Goal: Information Seeking & Learning: Learn about a topic

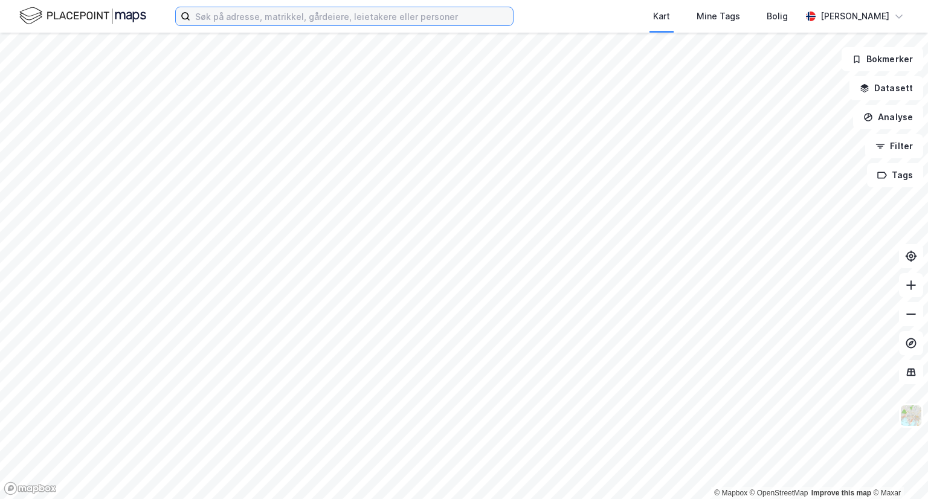
click at [344, 9] on input at bounding box center [351, 16] width 323 height 18
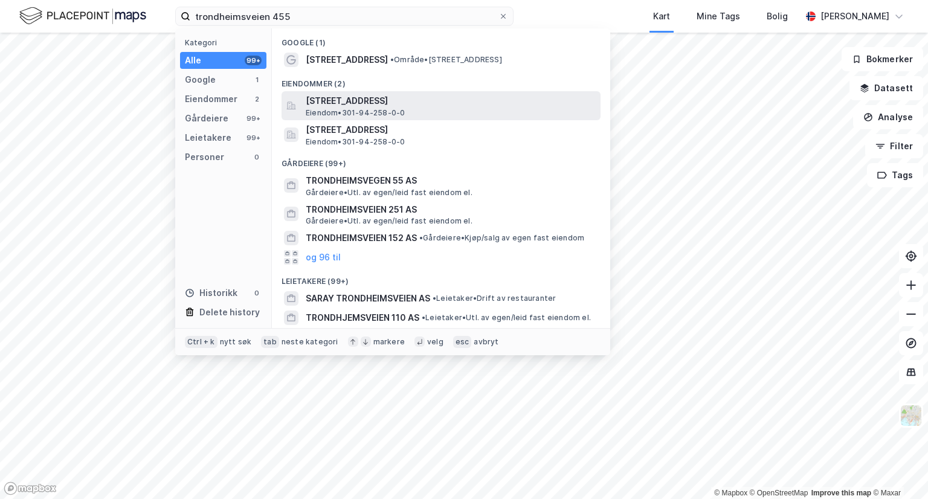
click at [353, 109] on span "Eiendom • 301-94-258-0-0" at bounding box center [355, 113] width 99 height 10
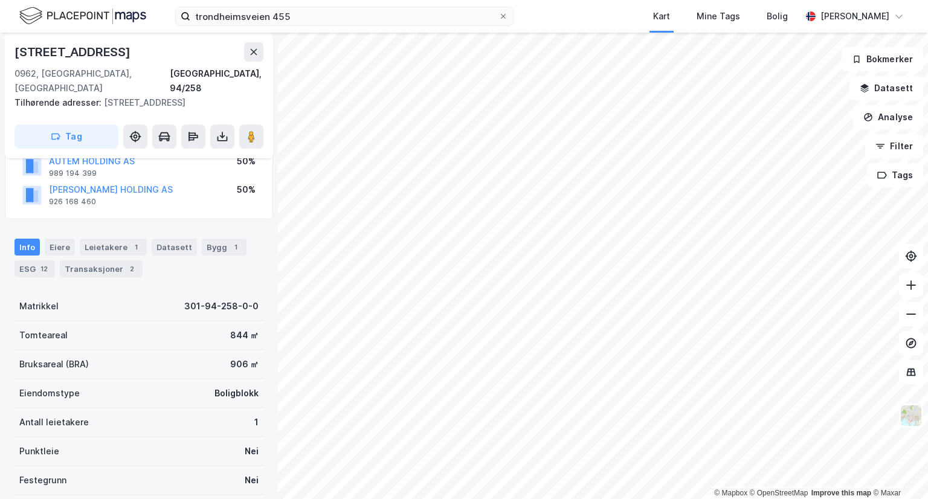
scroll to position [102, 0]
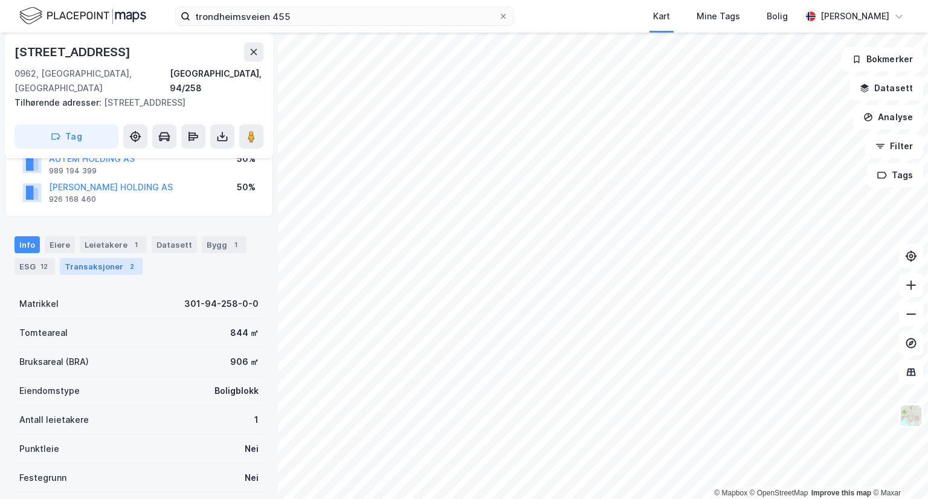
click at [104, 258] on div "Transaksjoner 2" at bounding box center [101, 266] width 83 height 17
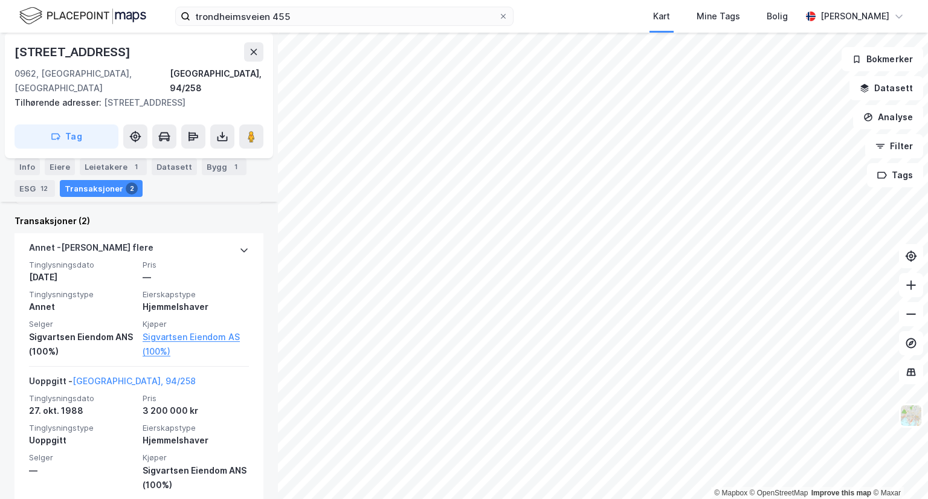
scroll to position [370, 0]
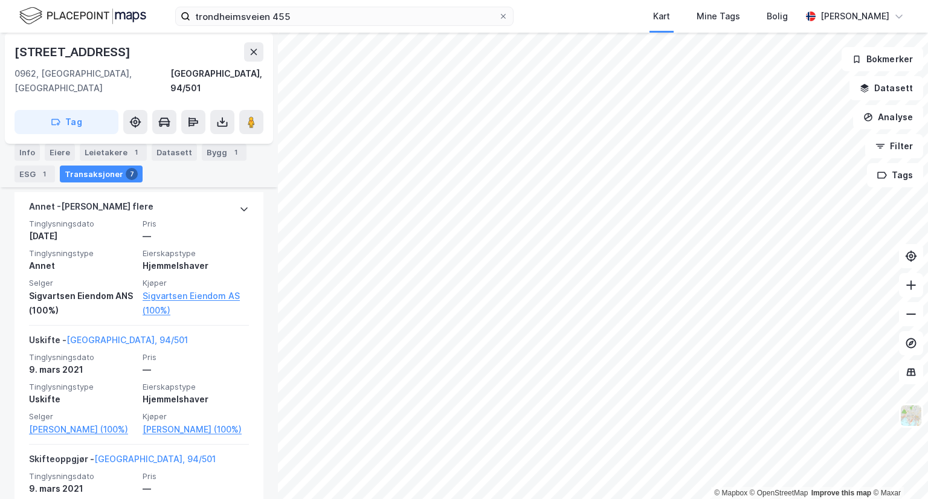
scroll to position [401, 0]
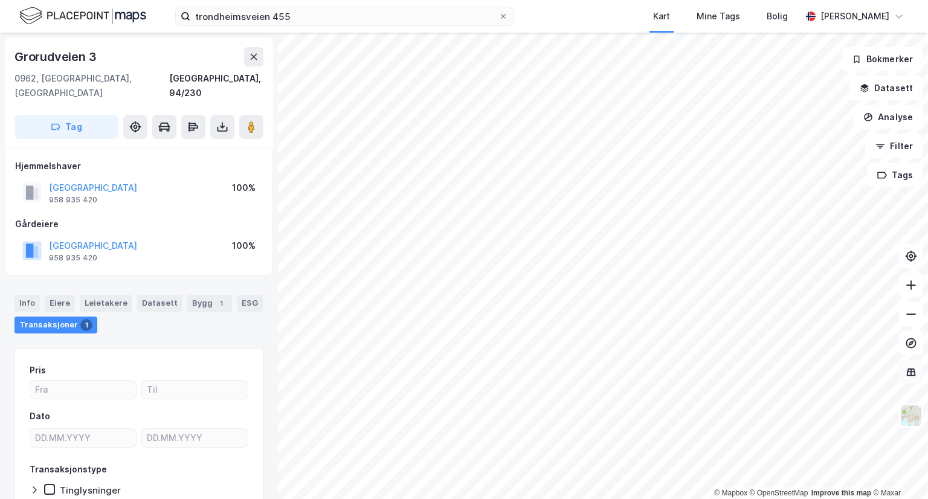
scroll to position [60, 0]
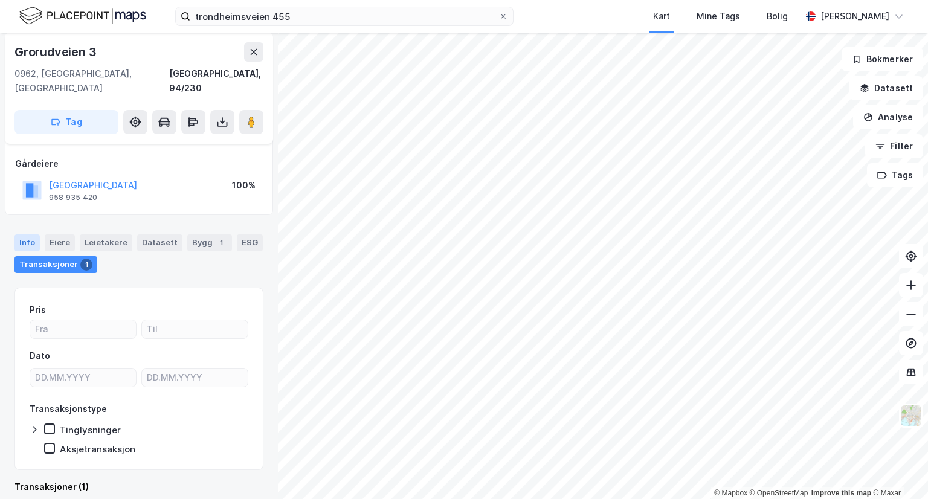
click at [31, 234] on div "Info" at bounding box center [27, 242] width 25 height 17
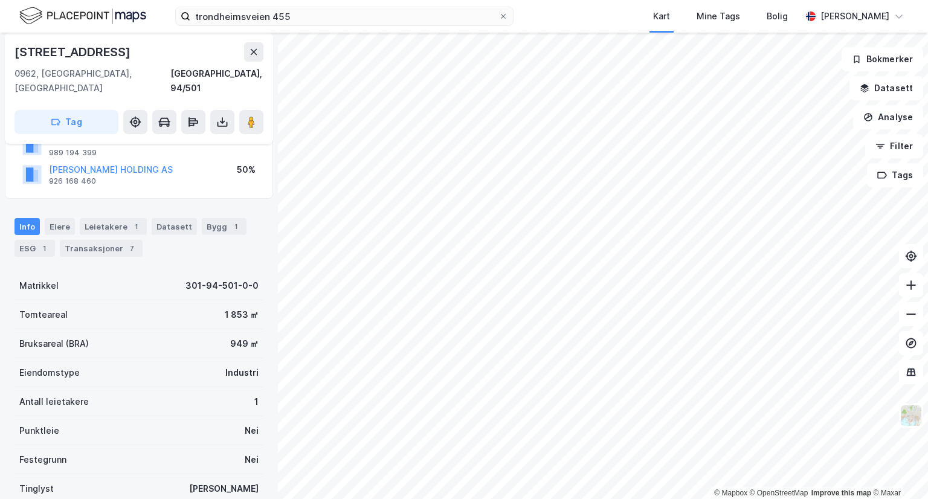
scroll to position [140, 0]
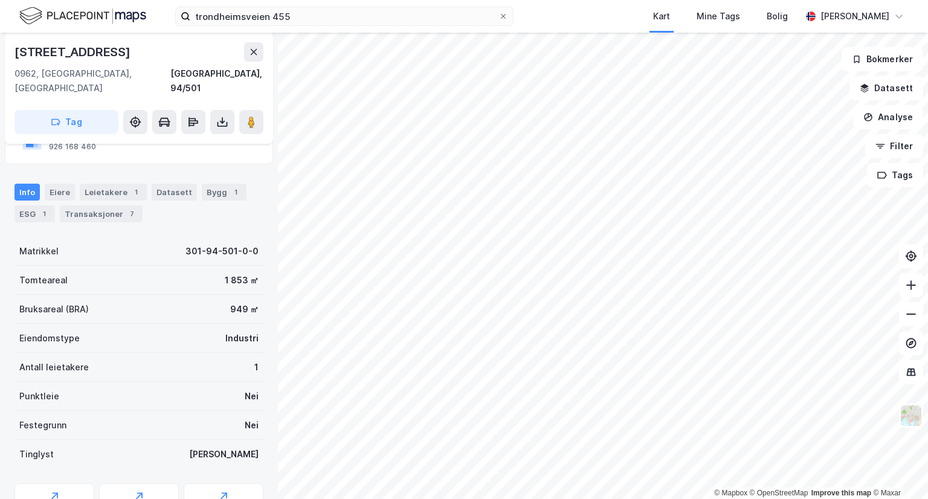
click at [186, 308] on div "Bruksareal (BRA) 949 ㎡" at bounding box center [139, 309] width 249 height 29
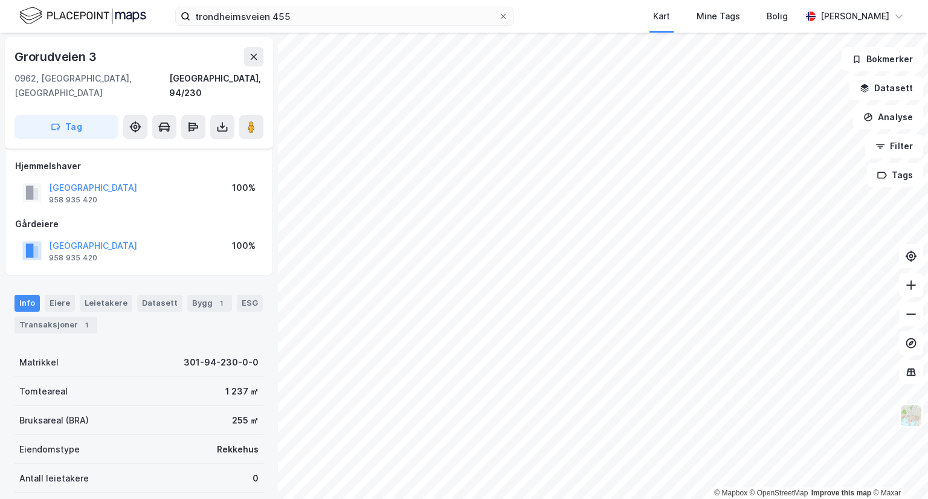
scroll to position [140, 0]
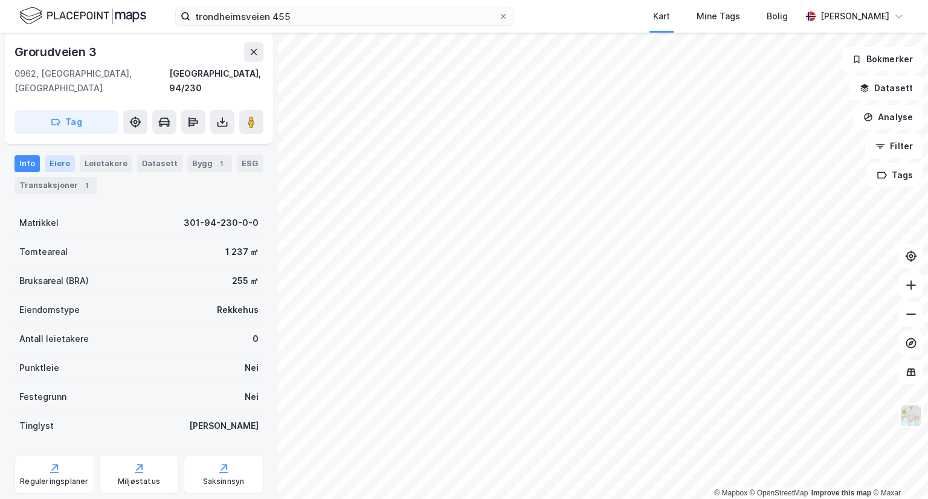
click at [60, 155] on div "Eiere" at bounding box center [60, 163] width 30 height 17
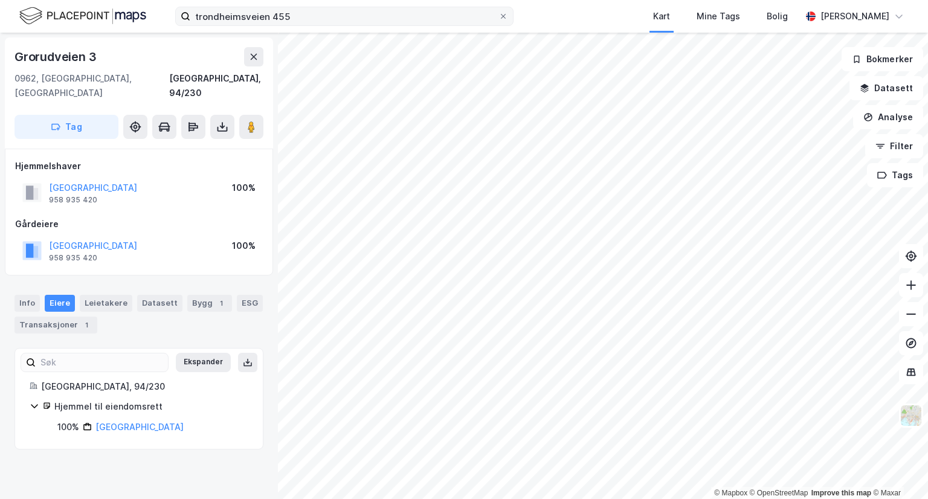
drag, startPoint x: 314, startPoint y: 1, endPoint x: 310, endPoint y: 13, distance: 12.0
click at [310, 13] on div "trondheimsveien 455 Kart Mine Tags Bolig [PERSON_NAME]" at bounding box center [464, 16] width 928 height 33
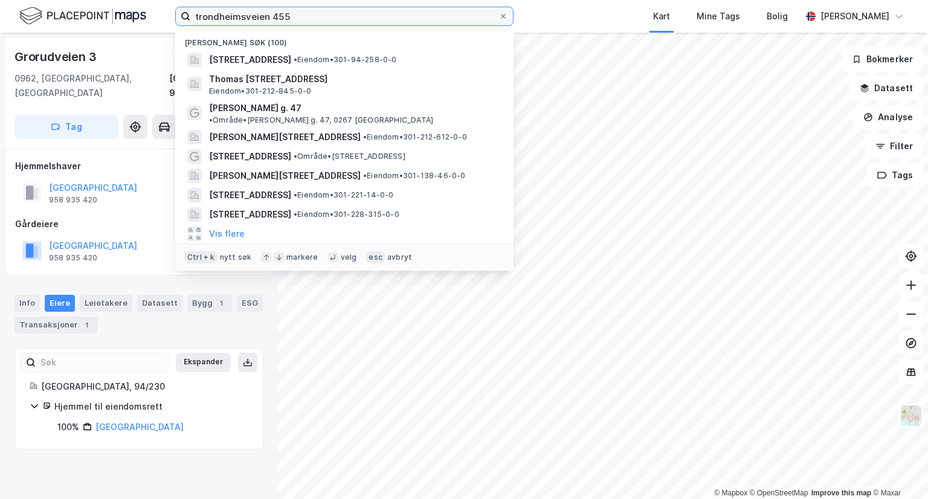
click at [310, 13] on input "trondheimsveien 455" at bounding box center [344, 16] width 308 height 18
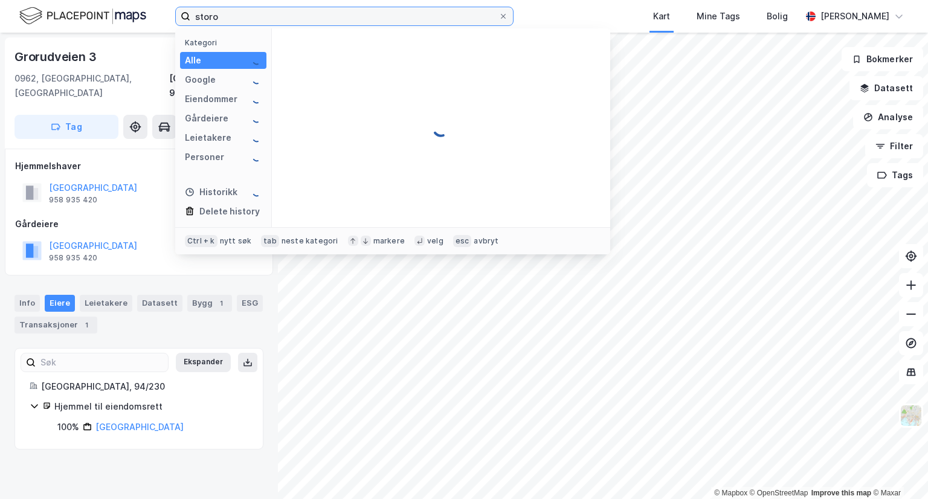
type input "storo"
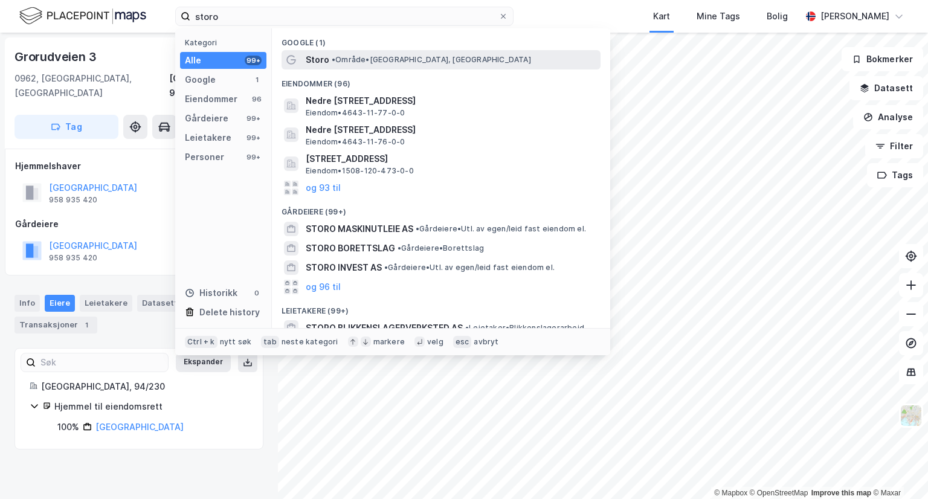
click at [320, 65] on span "Storo" at bounding box center [318, 60] width 24 height 15
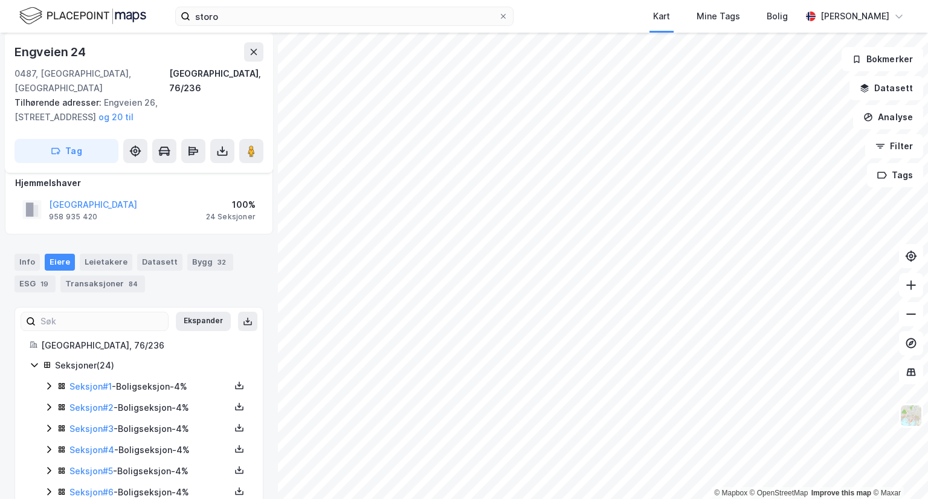
scroll to position [140, 0]
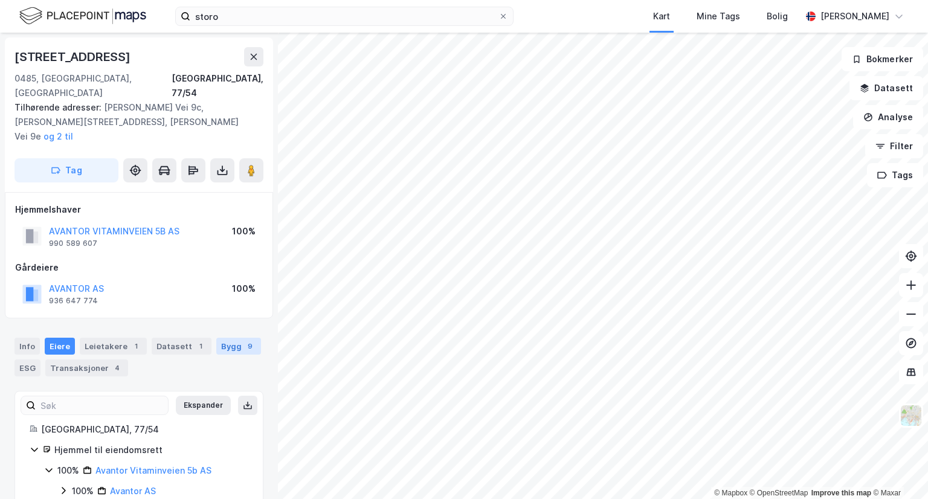
click at [225, 338] on div "Bygg 9" at bounding box center [238, 346] width 45 height 17
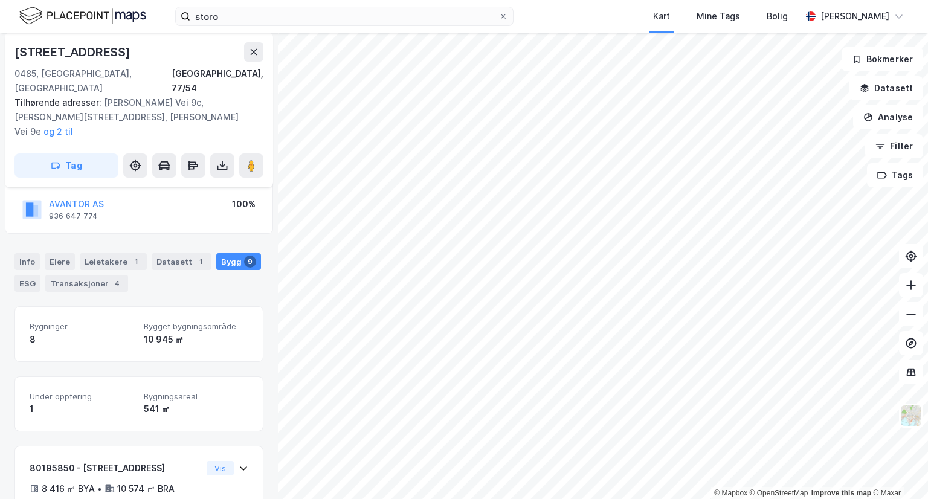
scroll to position [82, 0]
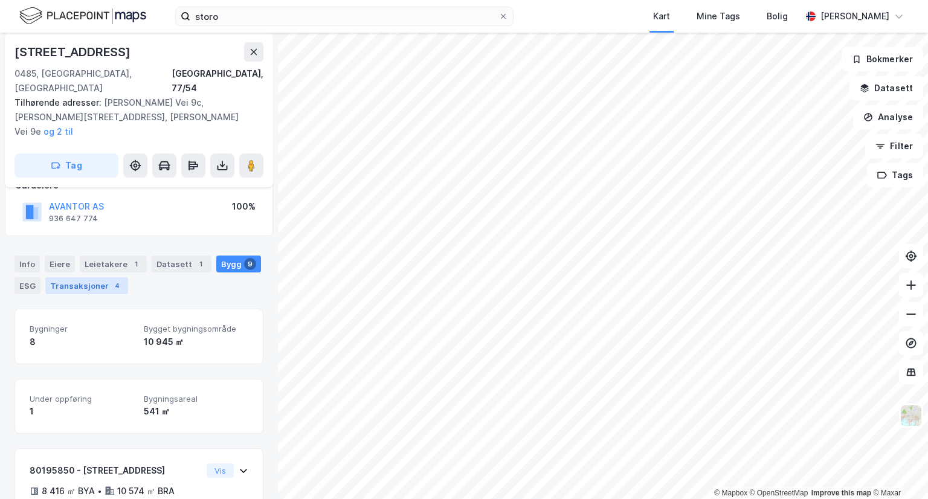
click at [84, 277] on div "Transaksjoner 4" at bounding box center [86, 285] width 83 height 17
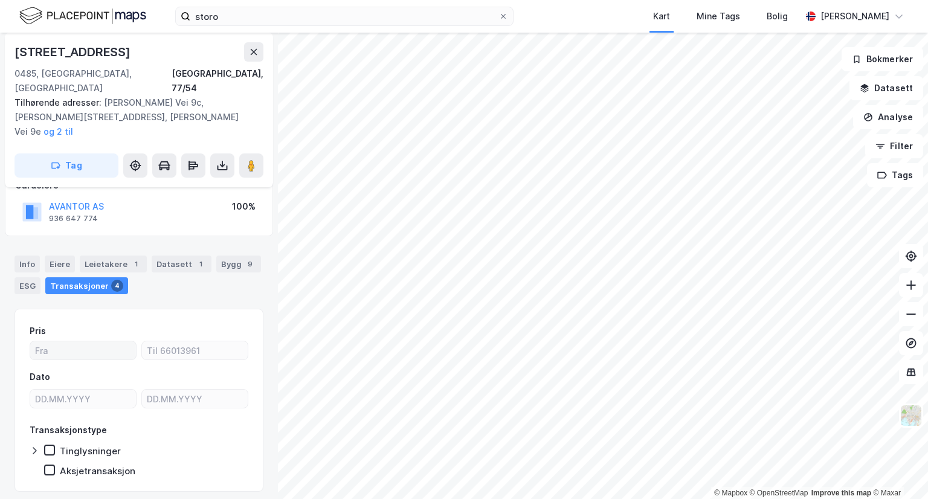
scroll to position [89, 0]
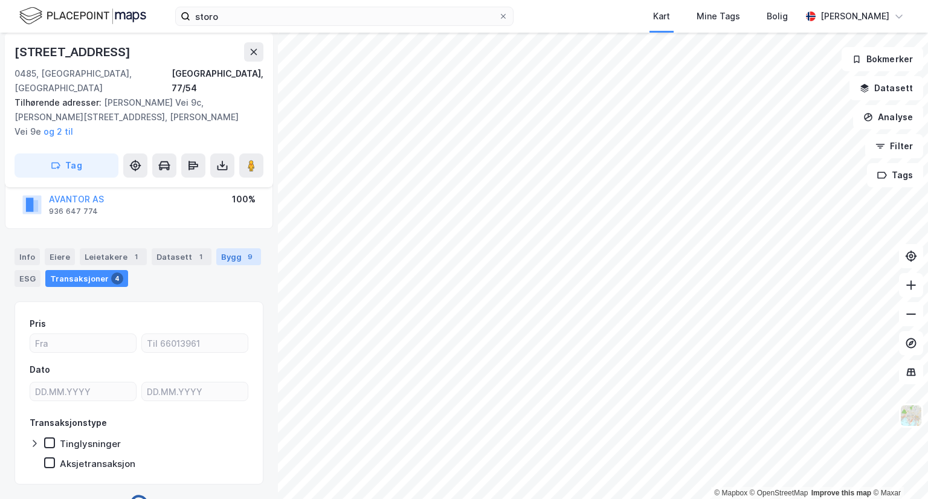
click at [224, 248] on div "Bygg 9" at bounding box center [238, 256] width 45 height 17
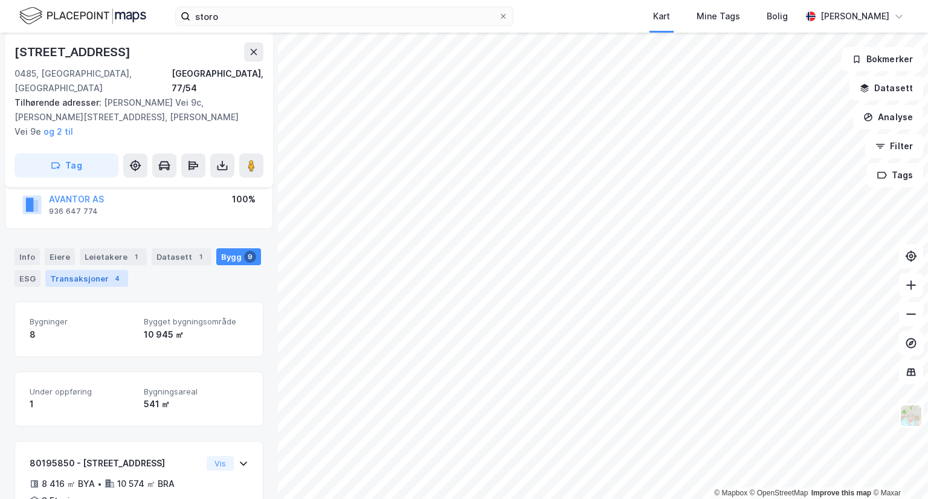
click at [59, 270] on div "Transaksjoner 4" at bounding box center [86, 278] width 83 height 17
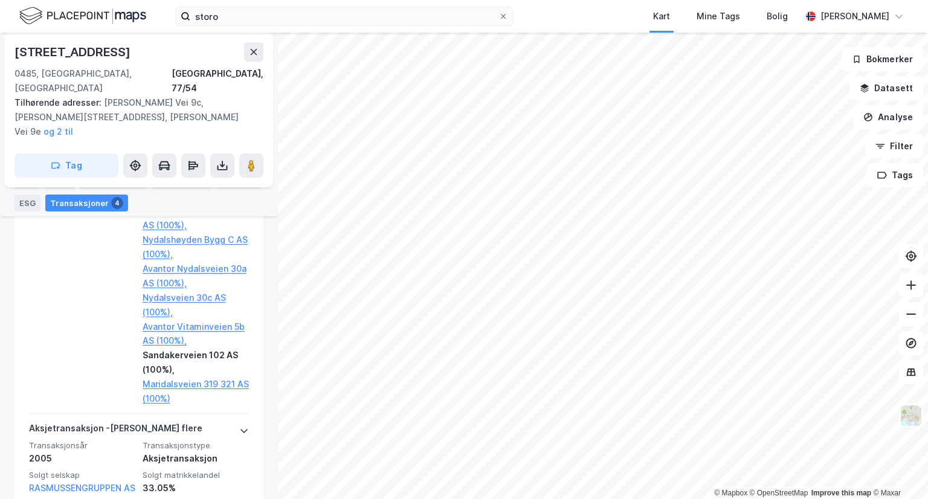
scroll to position [671, 0]
click at [224, 181] on div "Bygg 9" at bounding box center [238, 181] width 45 height 17
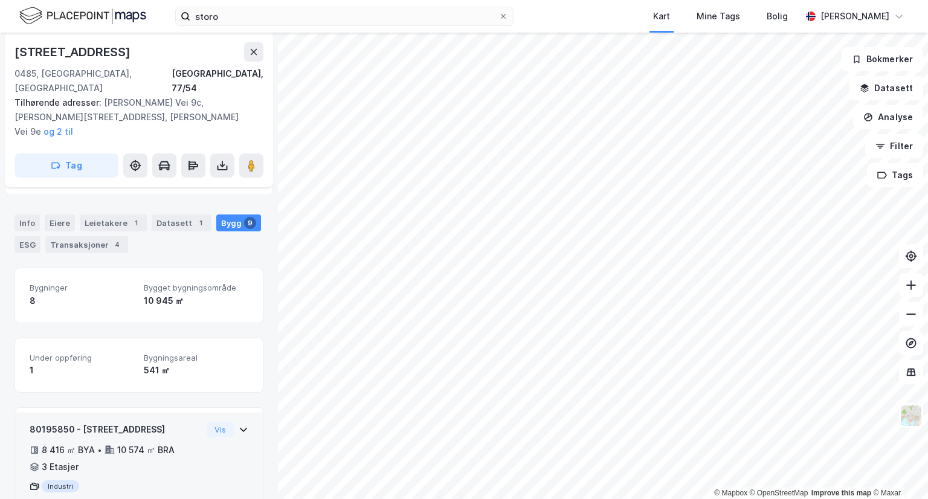
scroll to position [111, 0]
